Goal: Task Accomplishment & Management: Use online tool/utility

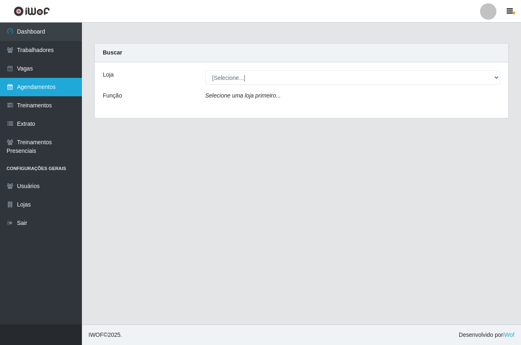
click at [40, 89] on link "Agendamentos" at bounding box center [41, 87] width 82 height 18
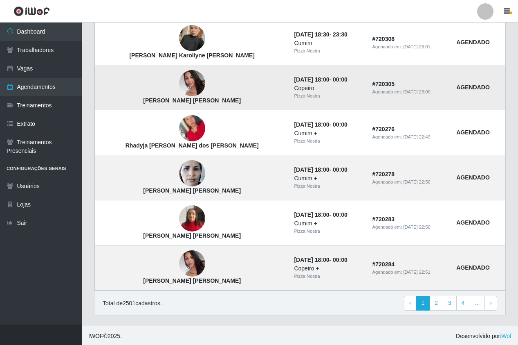
scroll to position [510, 0]
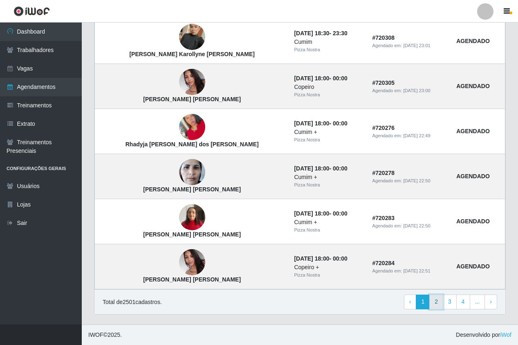
click at [438, 302] on link "2" at bounding box center [437, 301] width 14 height 15
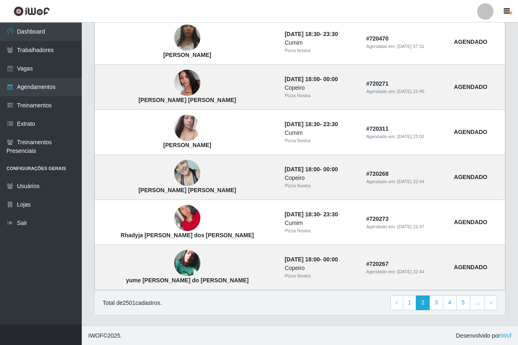
scroll to position [510, 0]
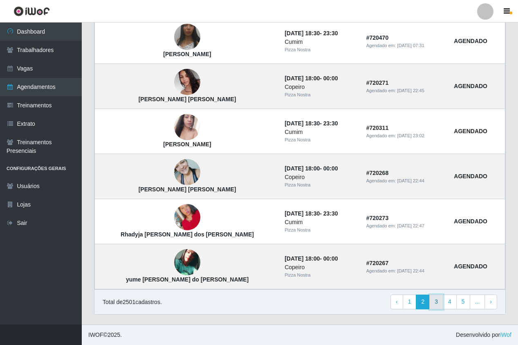
click at [440, 302] on link "3" at bounding box center [437, 301] width 14 height 15
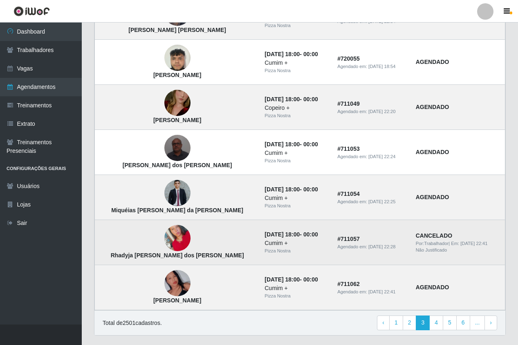
scroll to position [469, 0]
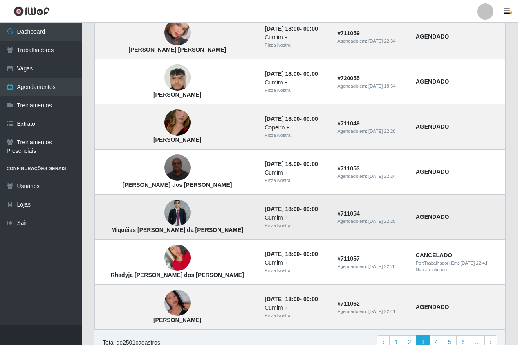
click at [165, 209] on img at bounding box center [178, 212] width 26 height 26
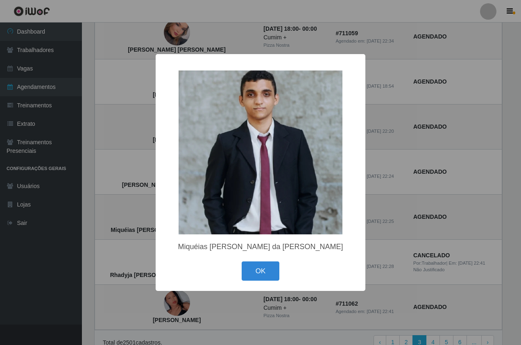
click at [148, 214] on div "× Miquéias Henderson da Silva Santos OK Cancel" at bounding box center [260, 172] width 521 height 345
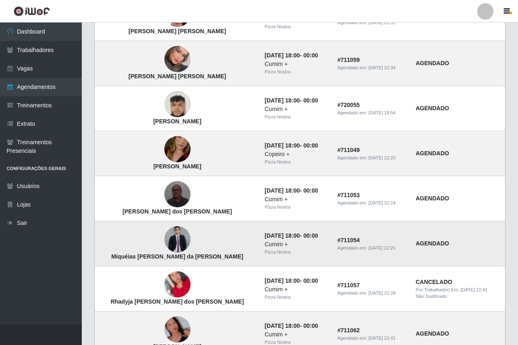
scroll to position [428, 0]
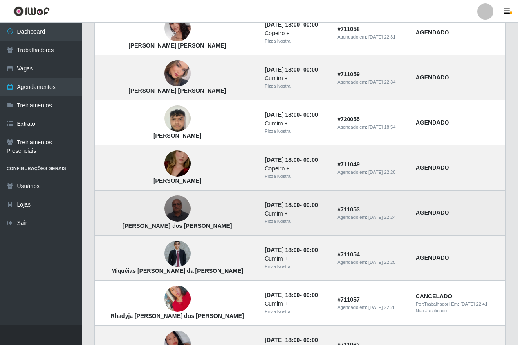
click at [165, 208] on img at bounding box center [178, 208] width 26 height 35
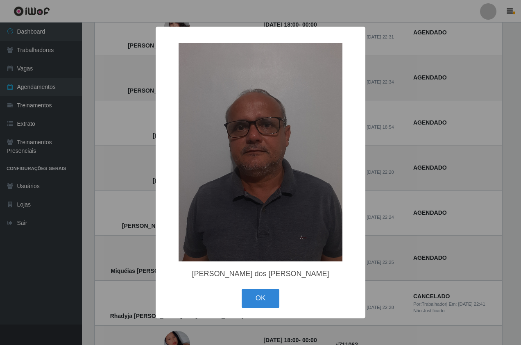
click at [154, 213] on div "× Severino Ramos dos Santos OK Cancel" at bounding box center [260, 172] width 521 height 345
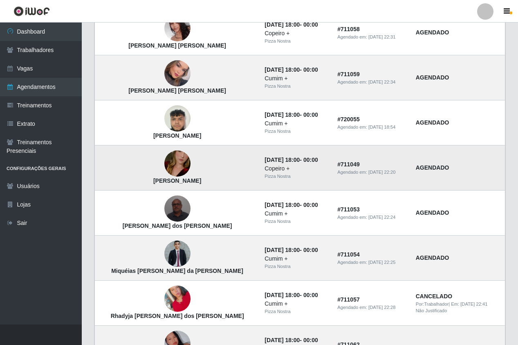
click at [165, 166] on img at bounding box center [178, 163] width 26 height 47
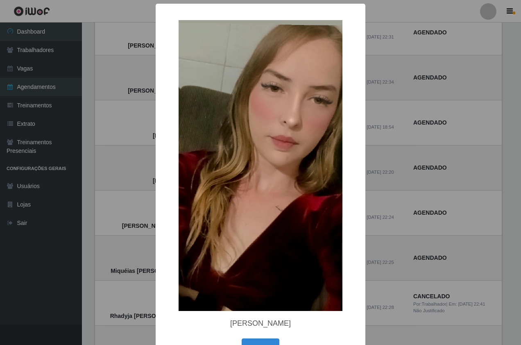
click at [356, 238] on div "× [PERSON_NAME] OK Cancel" at bounding box center [261, 186] width 210 height 364
click at [437, 197] on div "× [PERSON_NAME] OK Cancel" at bounding box center [260, 172] width 521 height 345
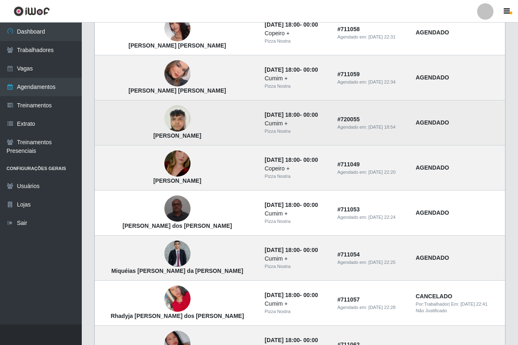
click at [165, 110] on img at bounding box center [178, 118] width 26 height 35
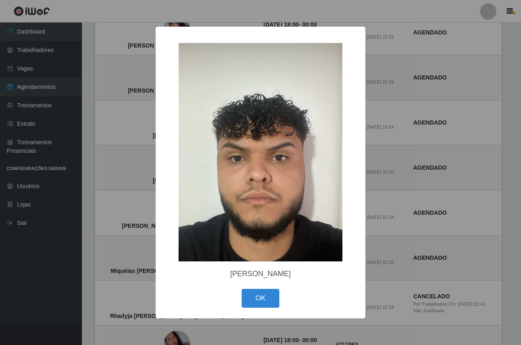
click at [152, 128] on div "× Samuel Carlos da Silva OK Cancel" at bounding box center [260, 172] width 521 height 345
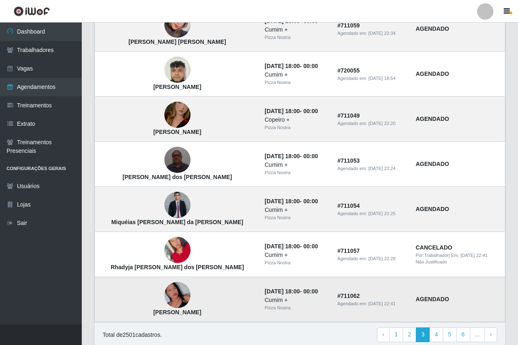
scroll to position [510, 0]
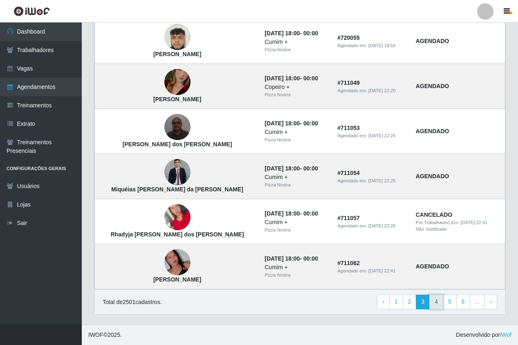
click at [435, 307] on link "4" at bounding box center [437, 301] width 14 height 15
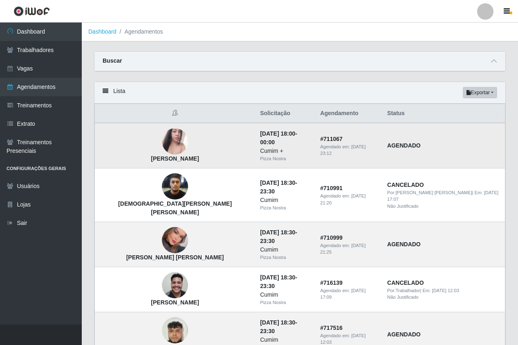
click at [162, 133] on img at bounding box center [175, 141] width 26 height 47
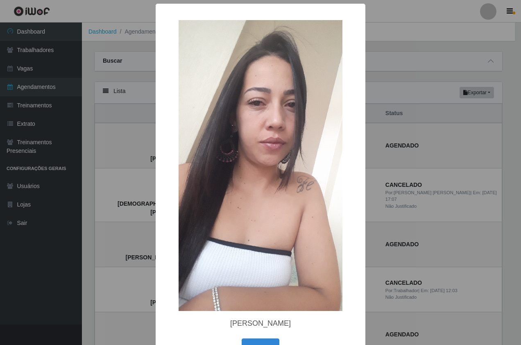
click at [149, 136] on div "× Mylena Santos Barbosa OK Cancel" at bounding box center [260, 172] width 521 height 345
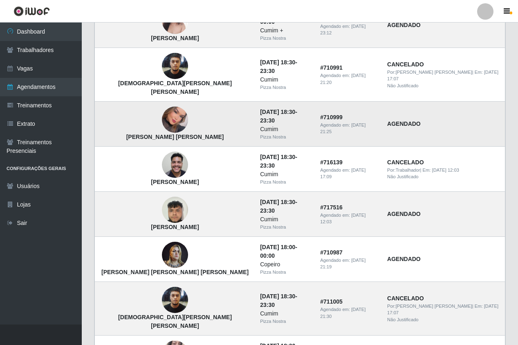
scroll to position [123, 0]
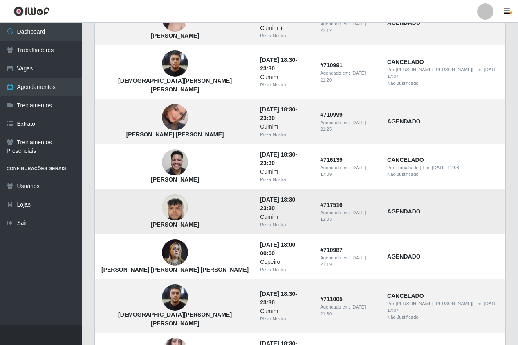
click at [162, 198] on img at bounding box center [175, 207] width 26 height 35
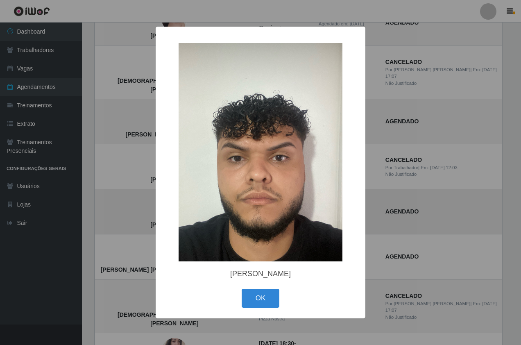
click at [154, 198] on div "× [PERSON_NAME] OK Cancel" at bounding box center [260, 172] width 521 height 345
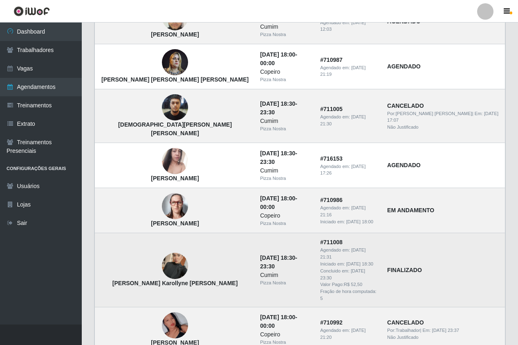
scroll to position [327, 0]
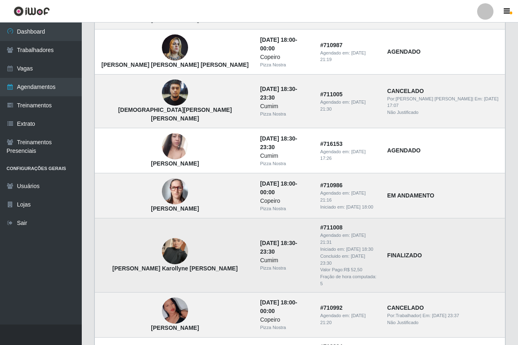
click at [162, 228] on img at bounding box center [175, 251] width 26 height 47
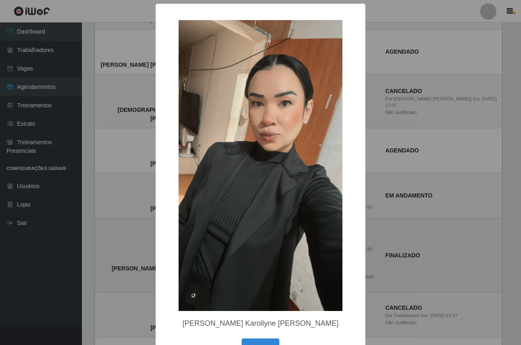
click at [156, 214] on div "× Maria Karollyne Santos Mendes OK Cancel" at bounding box center [261, 186] width 210 height 364
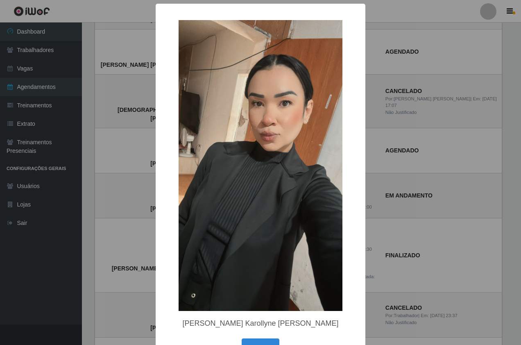
click at [147, 221] on div "× Maria Karollyne Santos Mendes OK Cancel" at bounding box center [260, 172] width 521 height 345
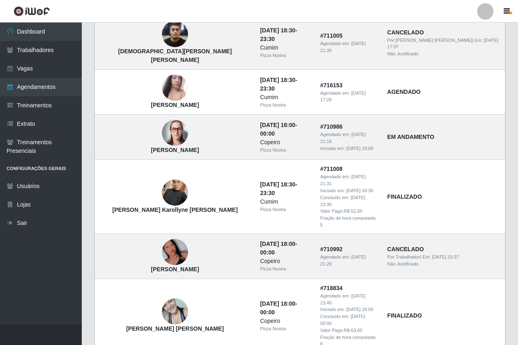
scroll to position [543, 0]
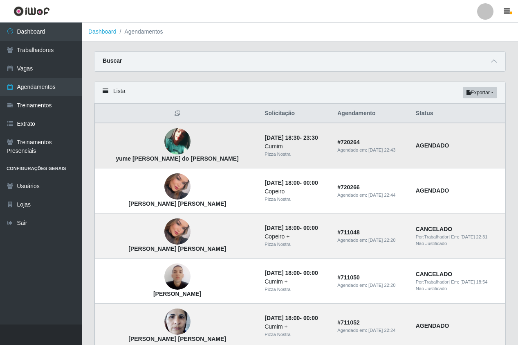
click at [165, 139] on img at bounding box center [178, 141] width 26 height 26
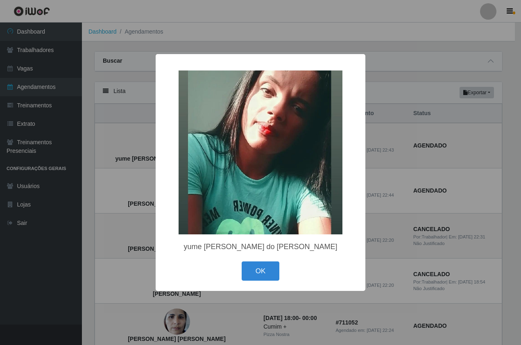
click at [162, 137] on div "× [PERSON_NAME] do [PERSON_NAME] OK Cancel" at bounding box center [261, 172] width 210 height 237
click at [147, 138] on div "× [PERSON_NAME] do [PERSON_NAME] OK Cancel" at bounding box center [260, 172] width 521 height 345
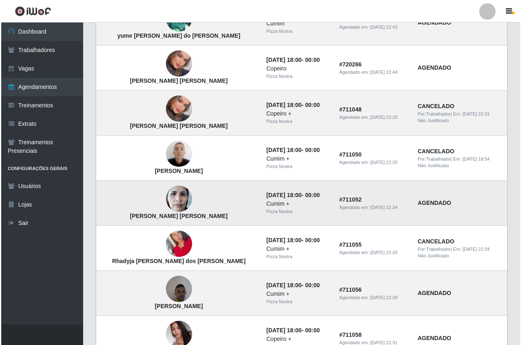
scroll to position [164, 0]
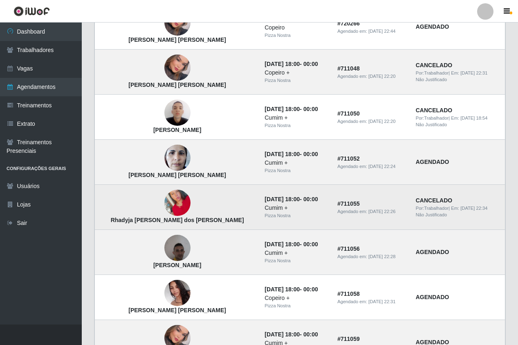
click at [165, 201] on img at bounding box center [178, 203] width 26 height 47
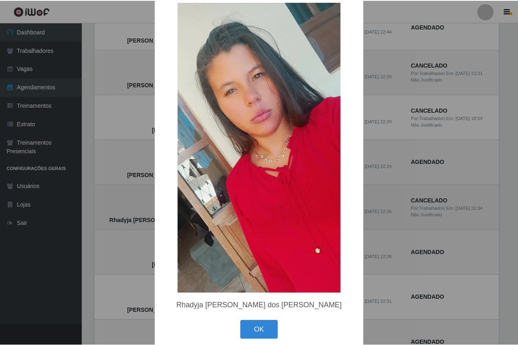
scroll to position [28, 0]
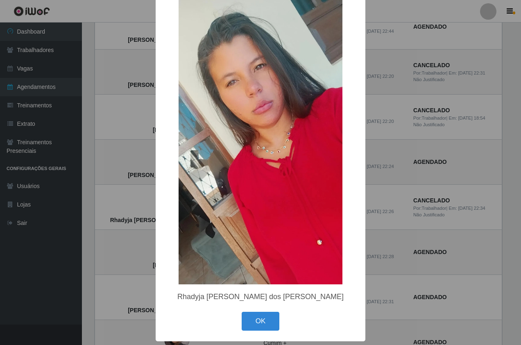
click at [135, 202] on div "× Rhadyja [PERSON_NAME] dos [PERSON_NAME] OK Cancel" at bounding box center [260, 172] width 521 height 345
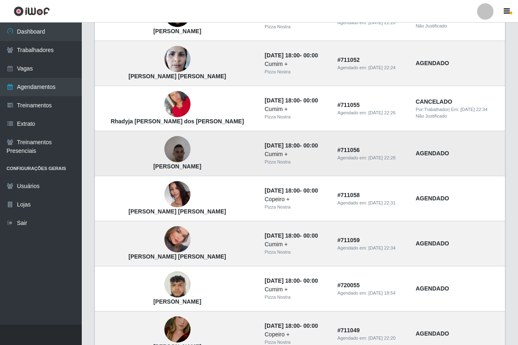
scroll to position [286, 0]
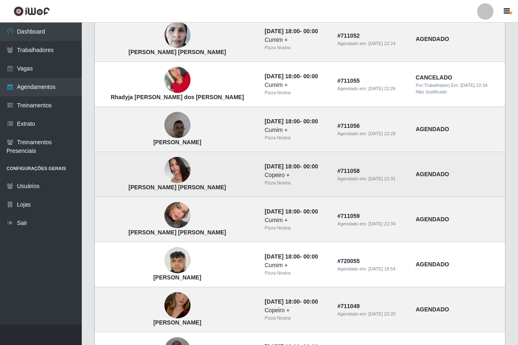
click at [167, 166] on img at bounding box center [178, 170] width 26 height 35
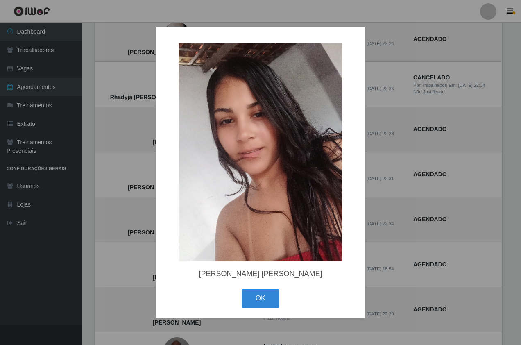
click at [152, 168] on div "× [PERSON_NAME] [PERSON_NAME] OK Cancel" at bounding box center [260, 172] width 521 height 345
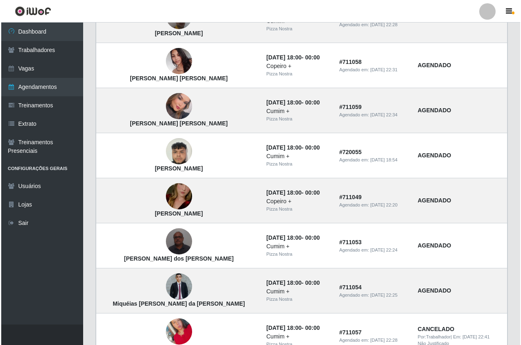
scroll to position [409, 0]
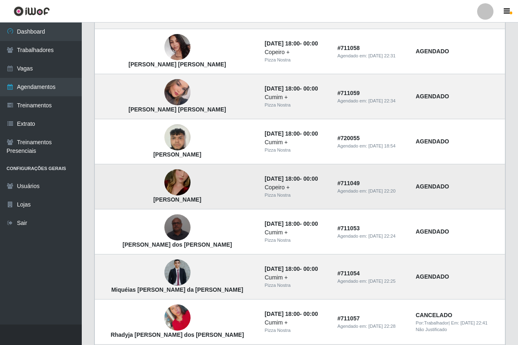
click at [165, 180] on img at bounding box center [178, 182] width 26 height 47
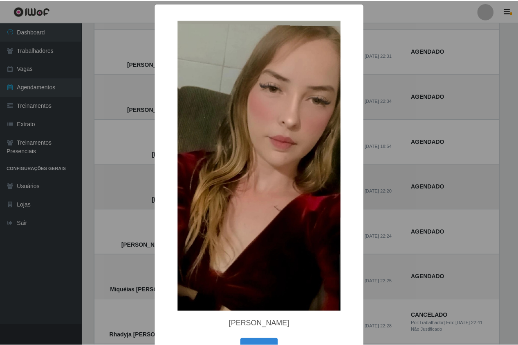
scroll to position [28, 0]
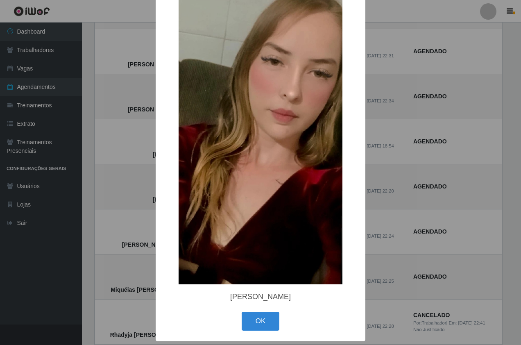
click at [147, 179] on div "× [PERSON_NAME] OK Cancel" at bounding box center [260, 172] width 521 height 345
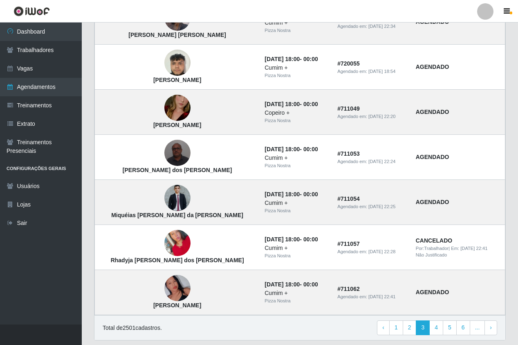
scroll to position [491, 0]
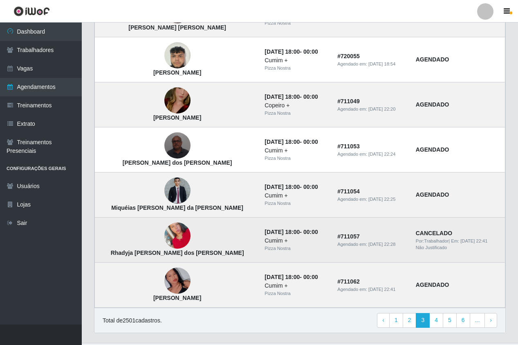
click at [165, 236] on img at bounding box center [178, 235] width 26 height 47
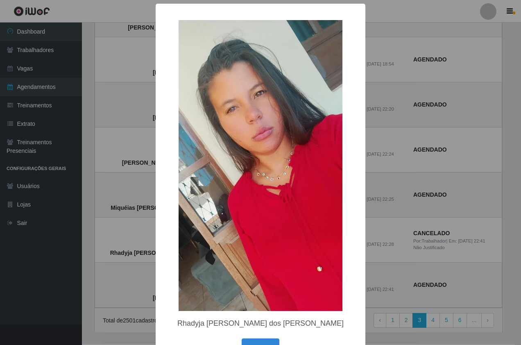
click at [164, 234] on div "×" at bounding box center [260, 165] width 193 height 307
click at [29, 70] on div "× Rhadyja [PERSON_NAME] dos [PERSON_NAME] OK Cancel" at bounding box center [260, 172] width 521 height 345
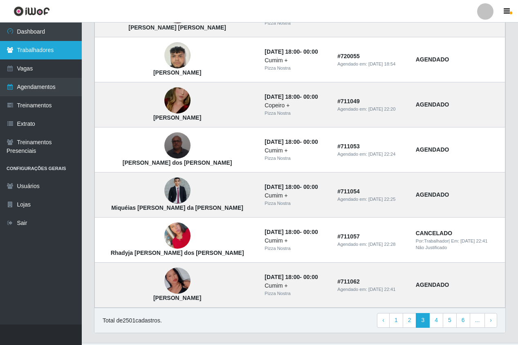
click at [34, 46] on link "Trabalhadores" at bounding box center [41, 50] width 82 height 18
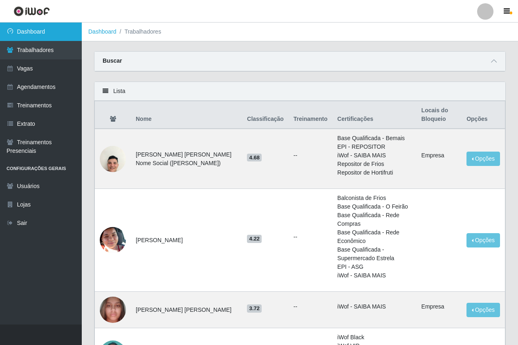
click at [43, 27] on link "Dashboard" at bounding box center [41, 32] width 82 height 18
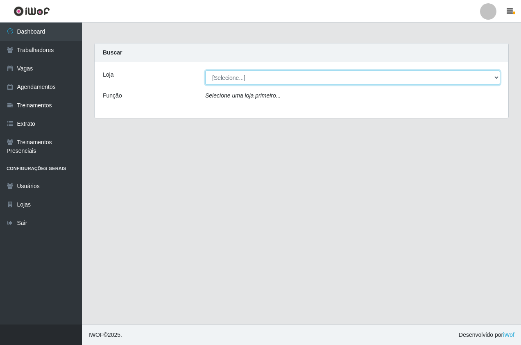
click at [249, 83] on select "[Selecione...] Pizza Nostra" at bounding box center [352, 77] width 295 height 14
select select "337"
click at [205, 70] on select "[Selecione...] Pizza Nostra" at bounding box center [352, 77] width 295 height 14
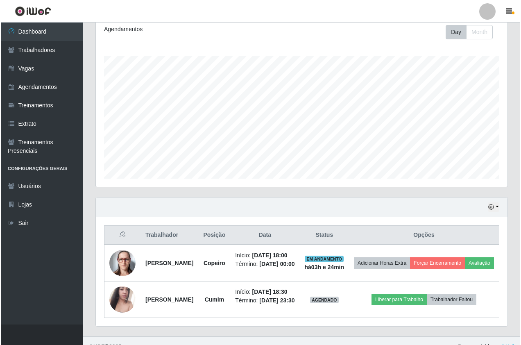
scroll to position [138, 0]
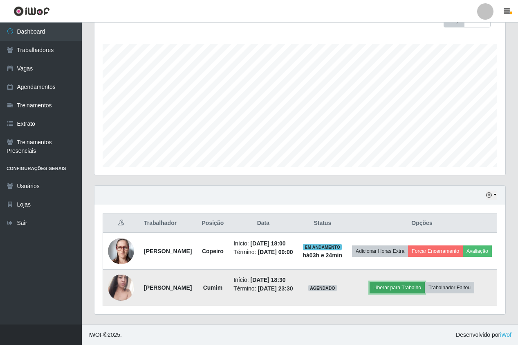
click at [404, 283] on button "Liberar para Trabalho" at bounding box center [397, 287] width 55 height 11
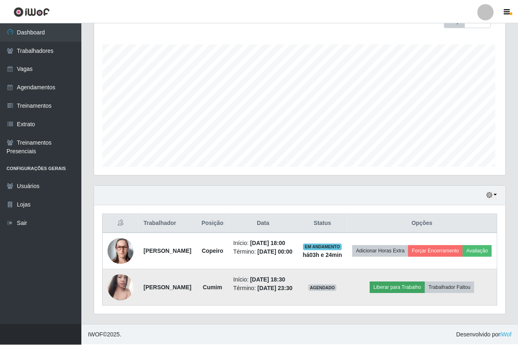
scroll to position [170, 407]
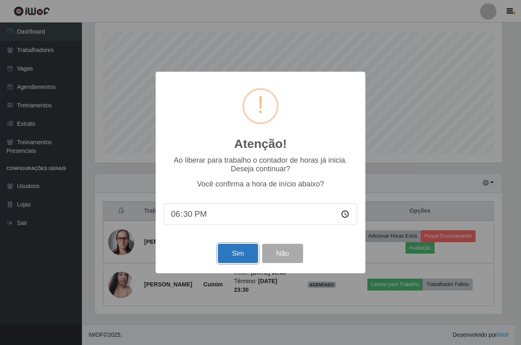
click at [234, 255] on button "Sim" at bounding box center [238, 252] width 40 height 19
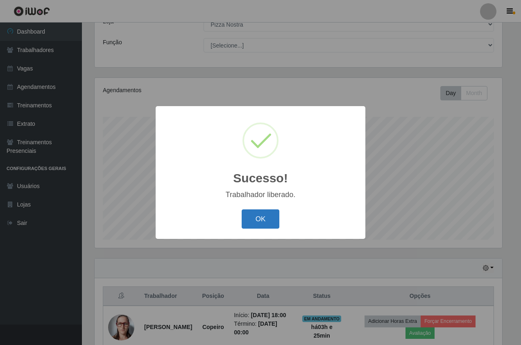
click at [271, 224] on button "OK" at bounding box center [260, 218] width 38 height 19
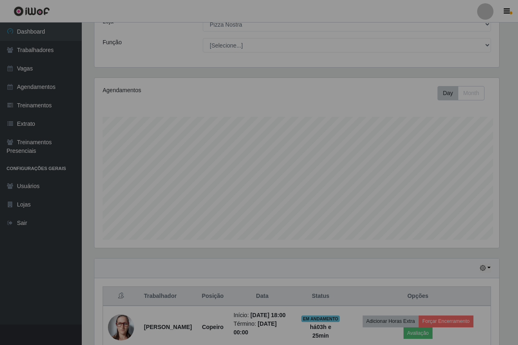
scroll to position [170, 411]
